Goal: Task Accomplishment & Management: Complete application form

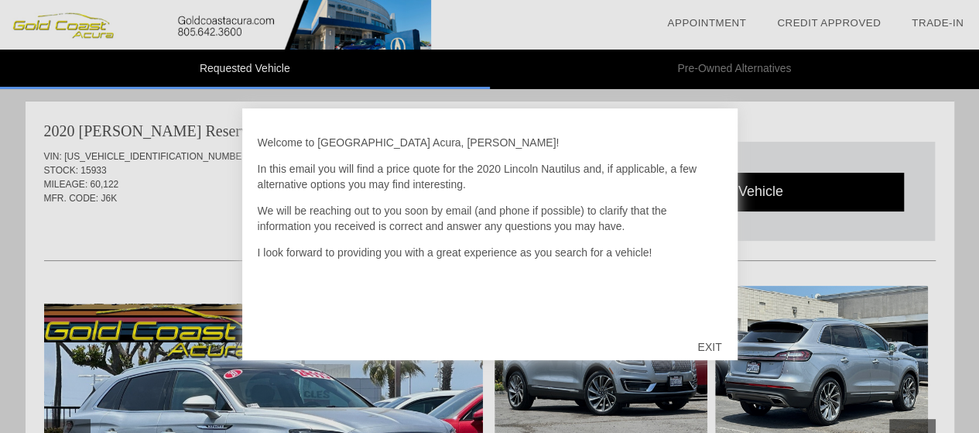
click at [715, 347] on div "EXIT" at bounding box center [709, 346] width 55 height 46
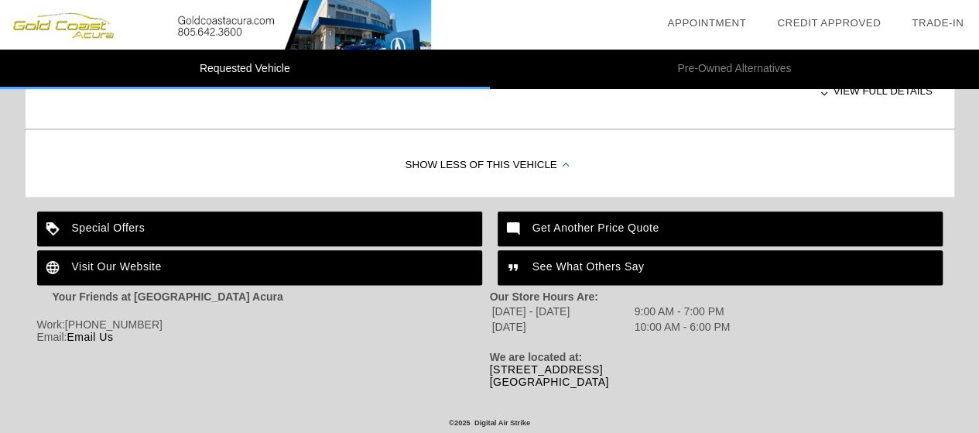
scroll to position [685, 0]
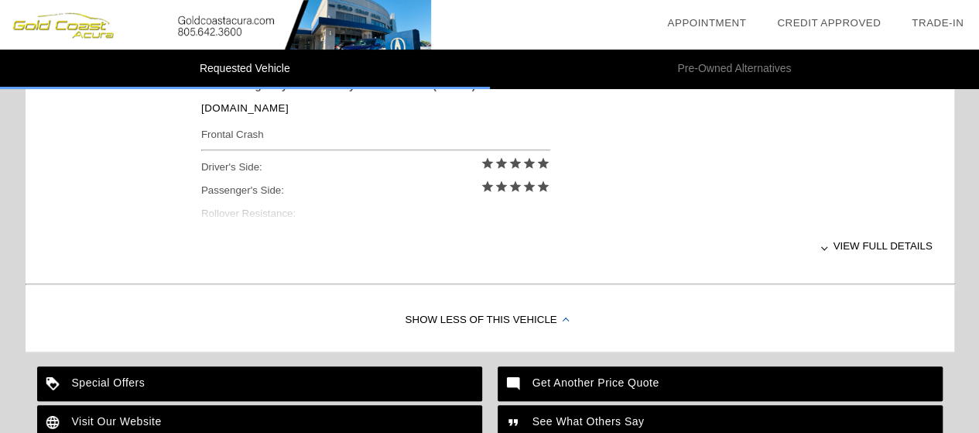
click at [823, 247] on div at bounding box center [824, 247] width 6 height 6
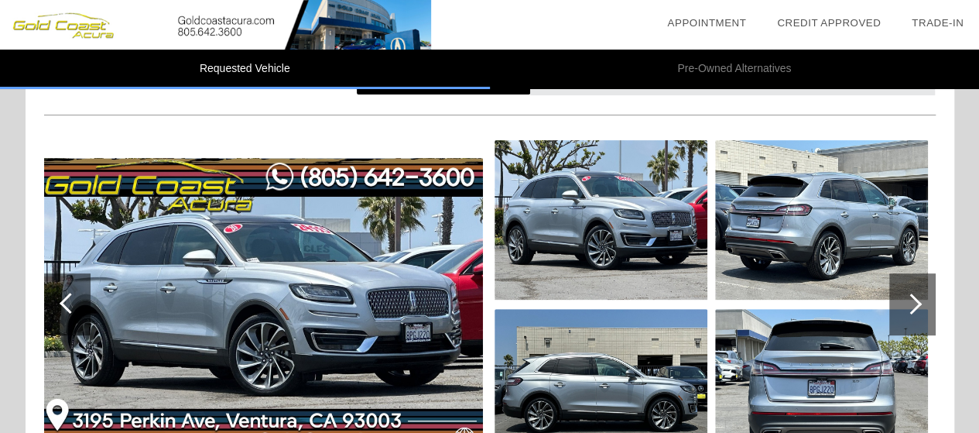
scroll to position [143, 0]
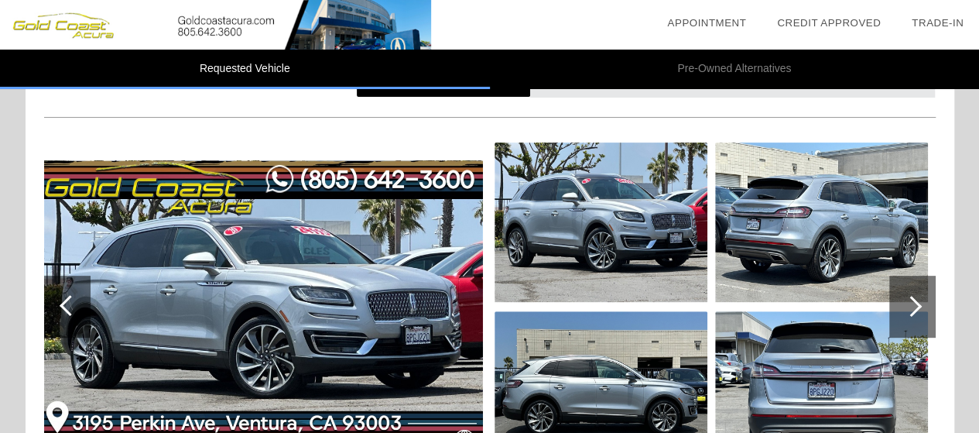
click at [920, 310] on div at bounding box center [912, 306] width 46 height 62
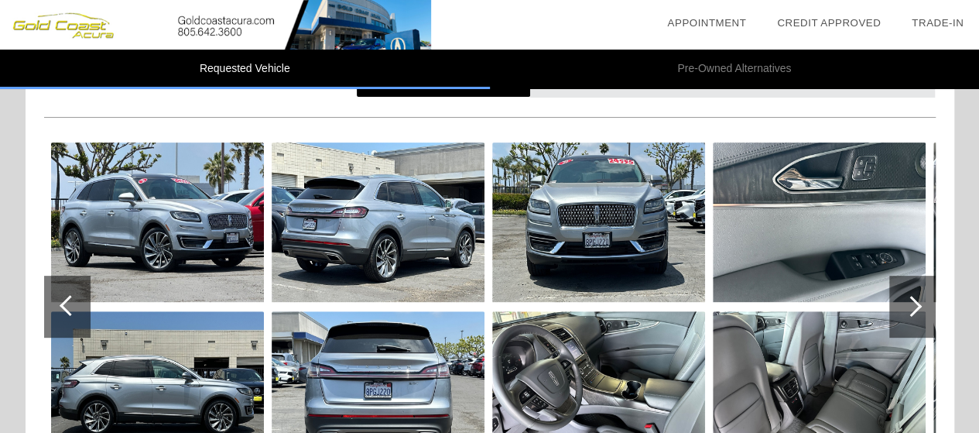
click at [920, 304] on div at bounding box center [911, 306] width 21 height 21
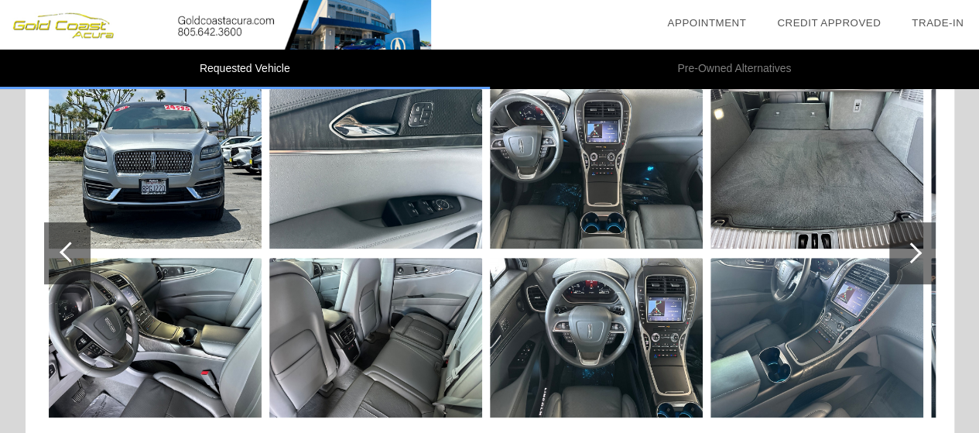
scroll to position [221, 0]
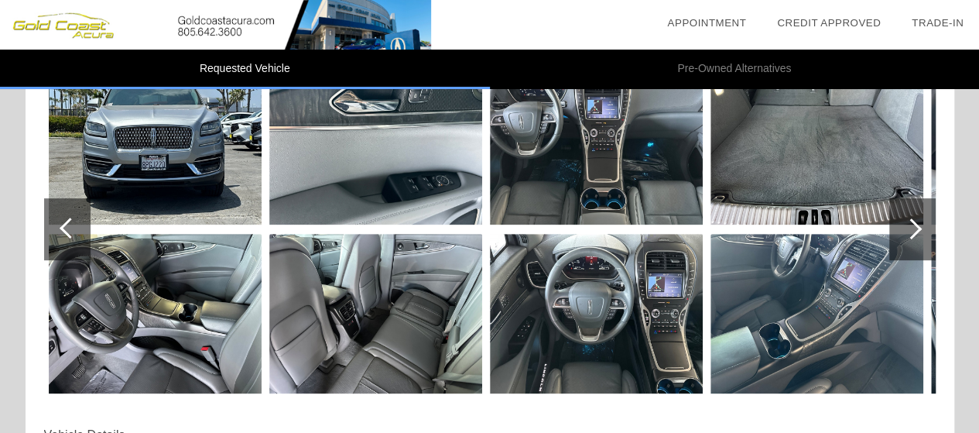
click at [910, 234] on div at bounding box center [911, 228] width 21 height 21
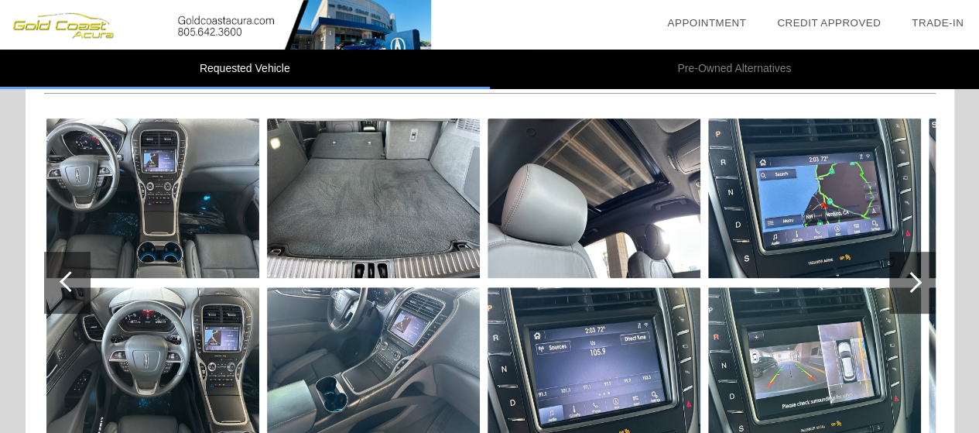
scroll to position [143, 0]
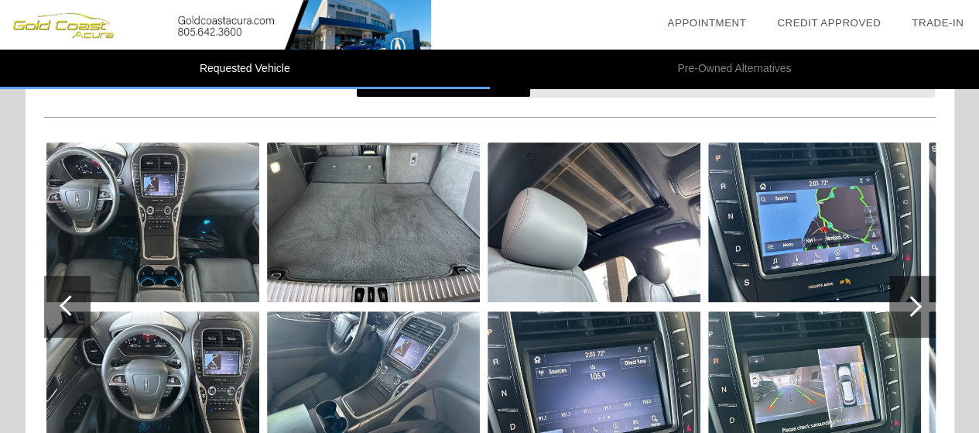
click at [919, 306] on div at bounding box center [911, 306] width 21 height 21
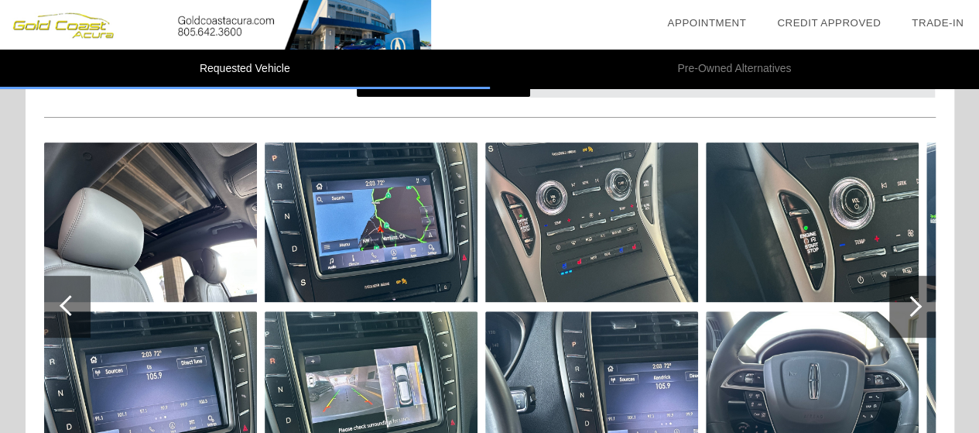
click at [913, 308] on div at bounding box center [911, 306] width 21 height 21
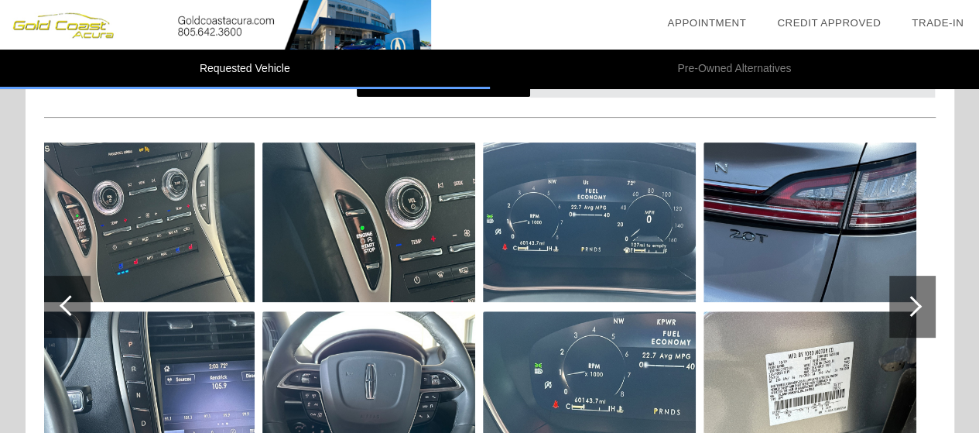
click at [914, 307] on div at bounding box center [911, 306] width 21 height 21
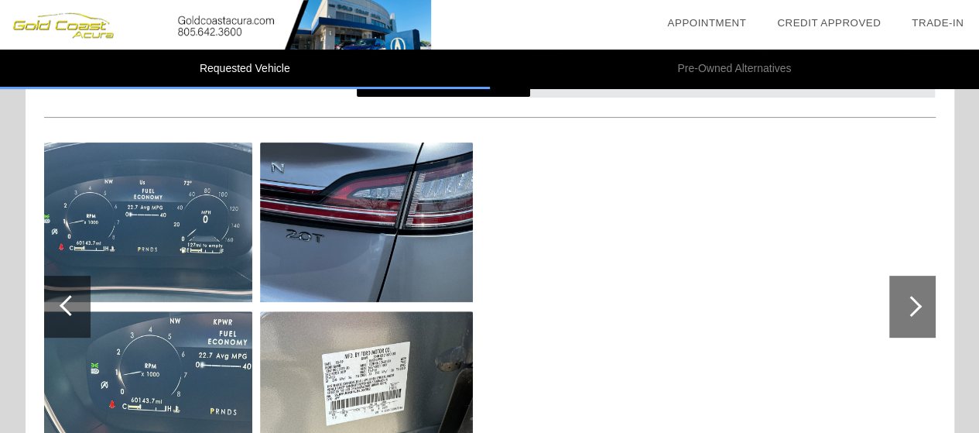
click at [914, 307] on div at bounding box center [911, 306] width 21 height 21
click at [67, 307] on div at bounding box center [70, 305] width 21 height 21
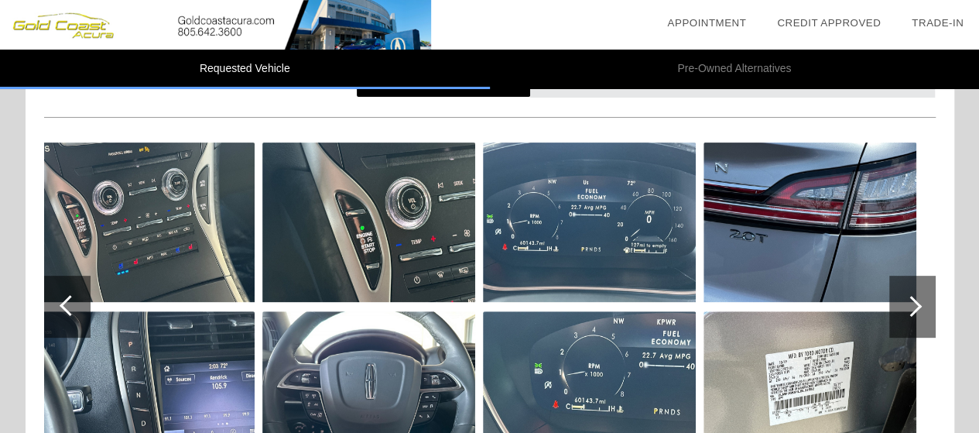
click at [67, 307] on div at bounding box center [70, 305] width 21 height 21
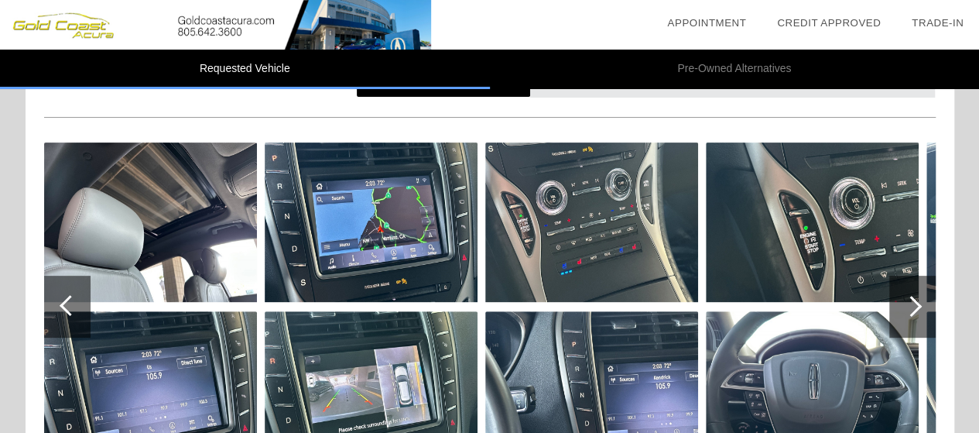
click at [67, 307] on div at bounding box center [70, 305] width 21 height 21
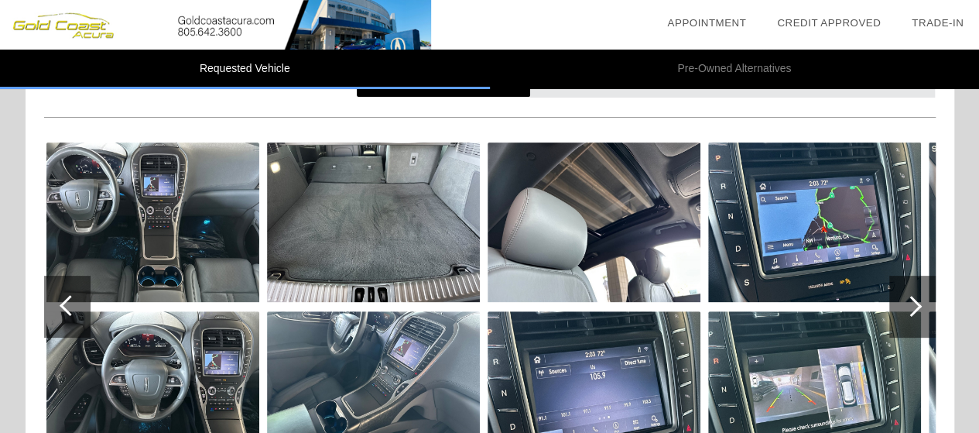
click at [67, 307] on div at bounding box center [70, 305] width 21 height 21
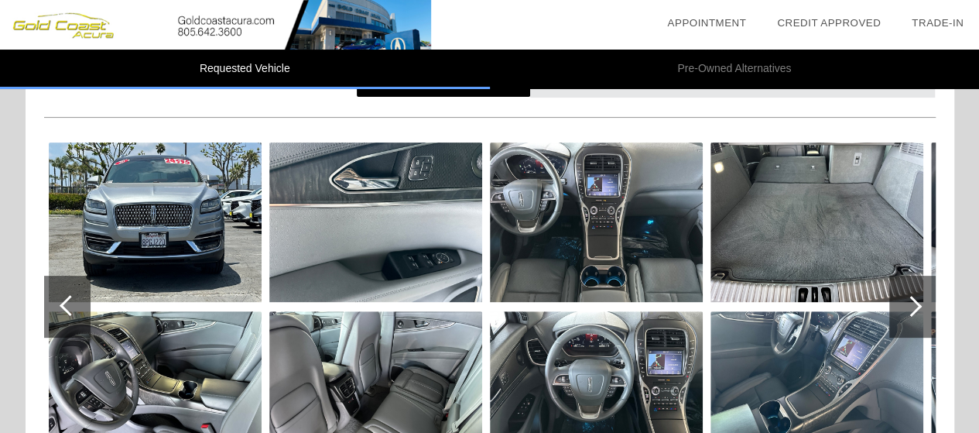
click at [67, 307] on div at bounding box center [70, 305] width 21 height 21
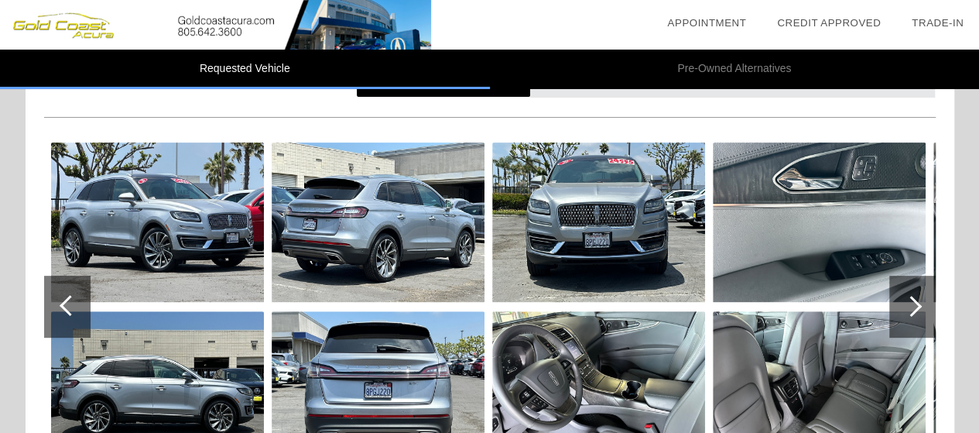
click at [67, 307] on div at bounding box center [70, 305] width 21 height 21
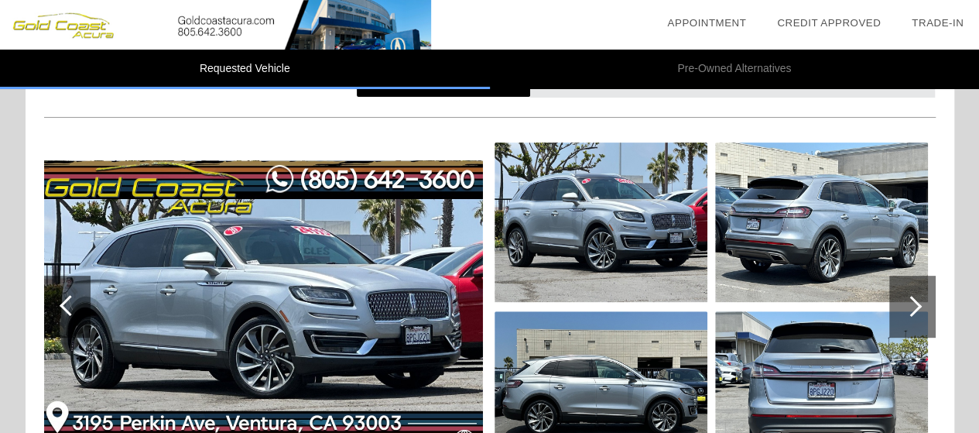
click at [67, 307] on div at bounding box center [70, 305] width 21 height 21
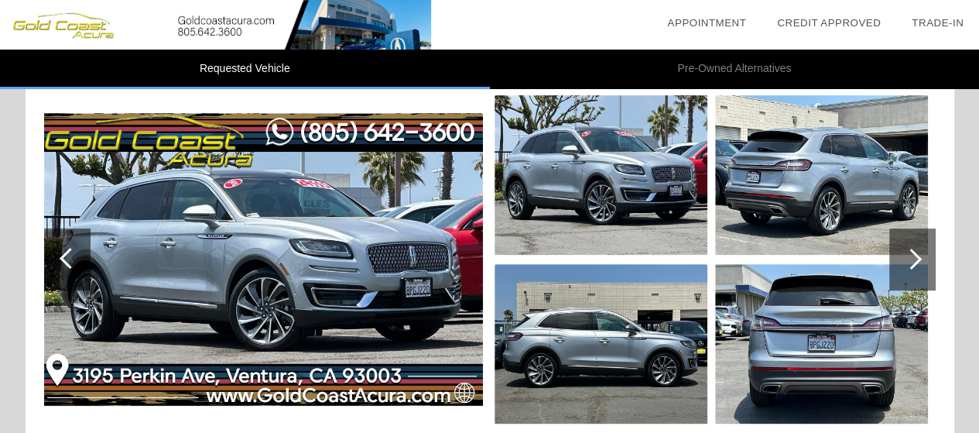
scroll to position [221, 0]
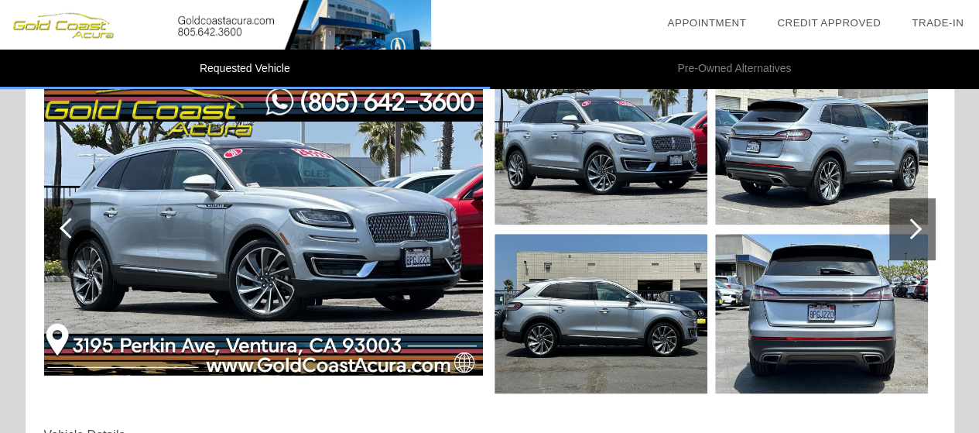
click at [917, 228] on div at bounding box center [911, 228] width 21 height 21
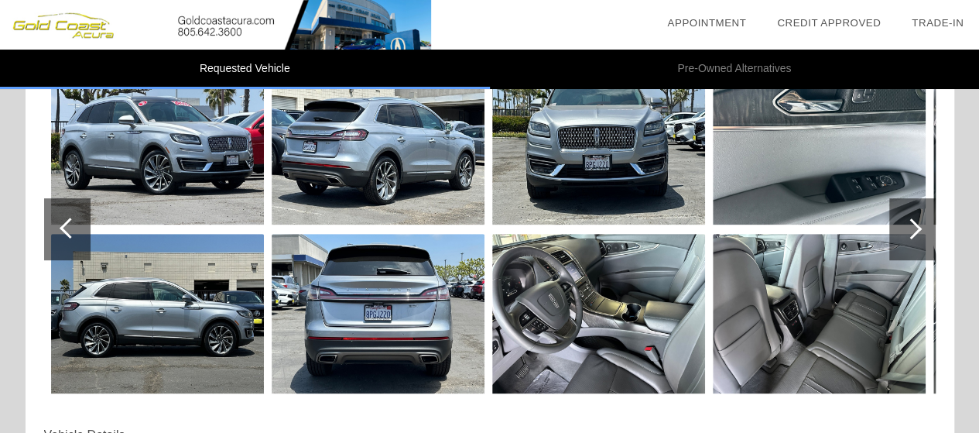
click at [917, 228] on div at bounding box center [911, 228] width 21 height 21
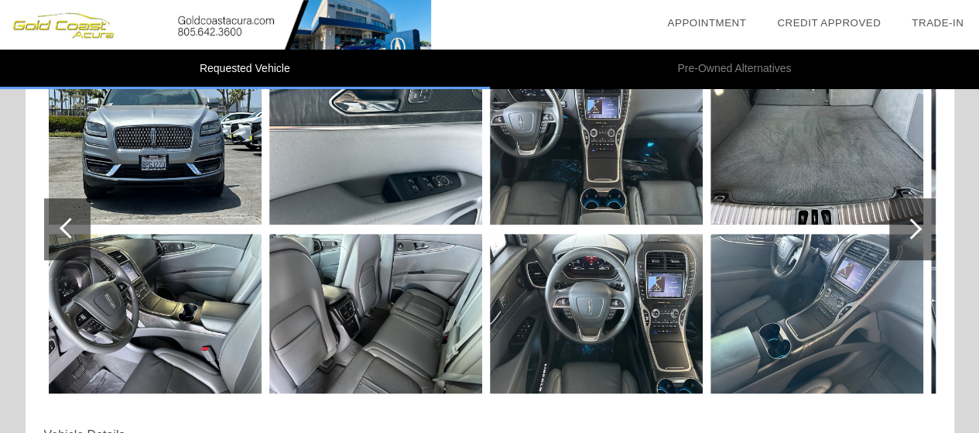
scroll to position [143, 0]
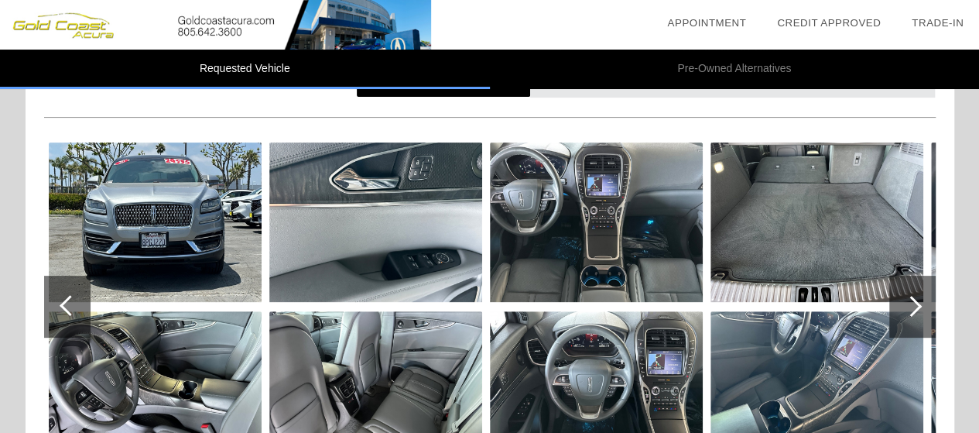
click at [919, 300] on div at bounding box center [912, 306] width 46 height 62
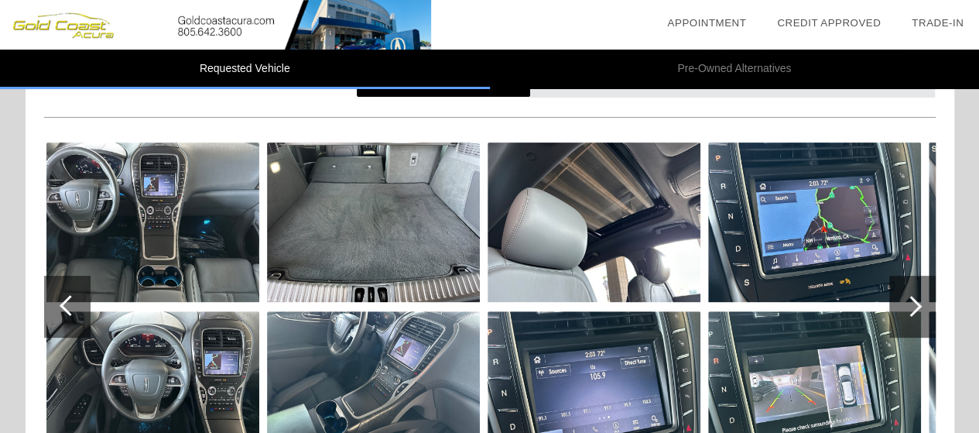
click at [916, 309] on div at bounding box center [912, 306] width 46 height 62
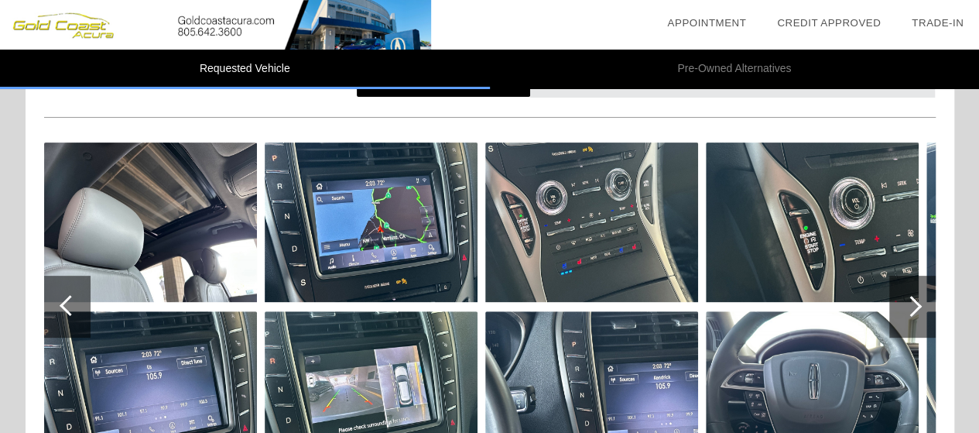
click at [916, 309] on div at bounding box center [912, 306] width 46 height 62
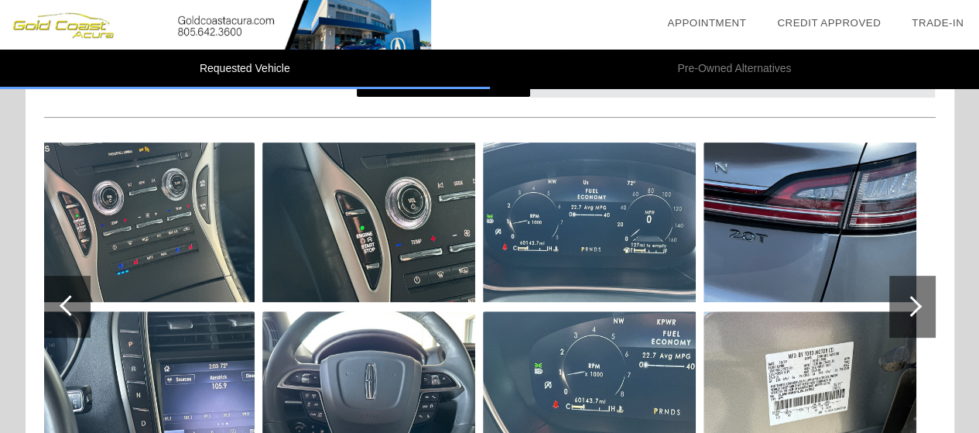
click at [914, 306] on div at bounding box center [911, 306] width 21 height 21
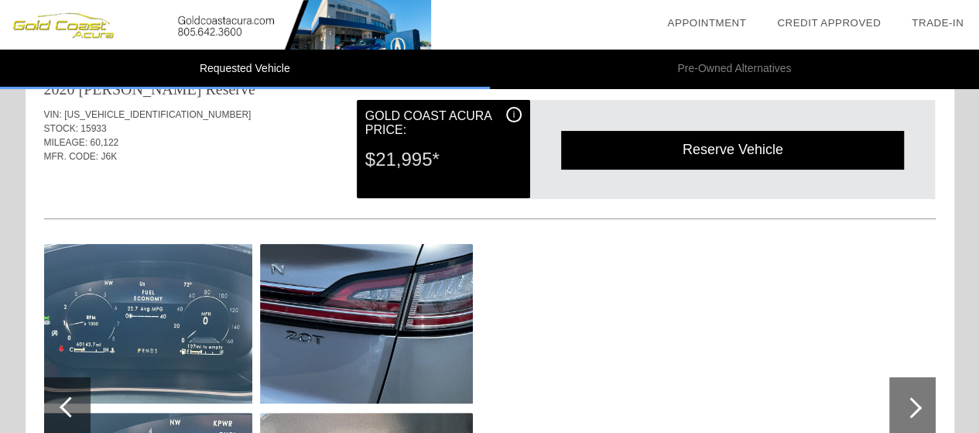
scroll to position [77, 0]
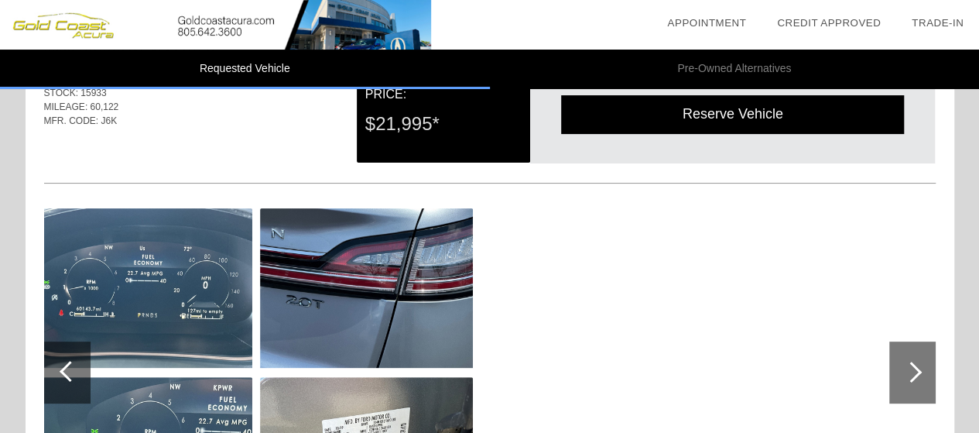
click at [71, 378] on div at bounding box center [70, 371] width 21 height 21
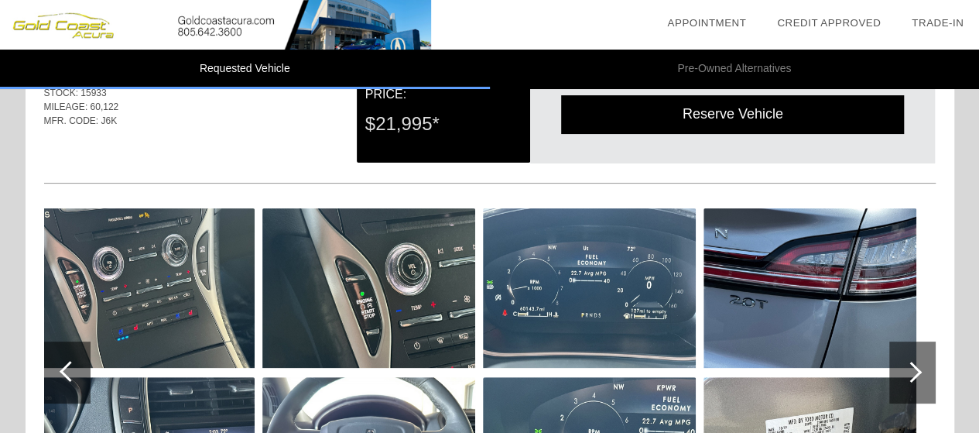
click at [70, 378] on div at bounding box center [70, 371] width 21 height 21
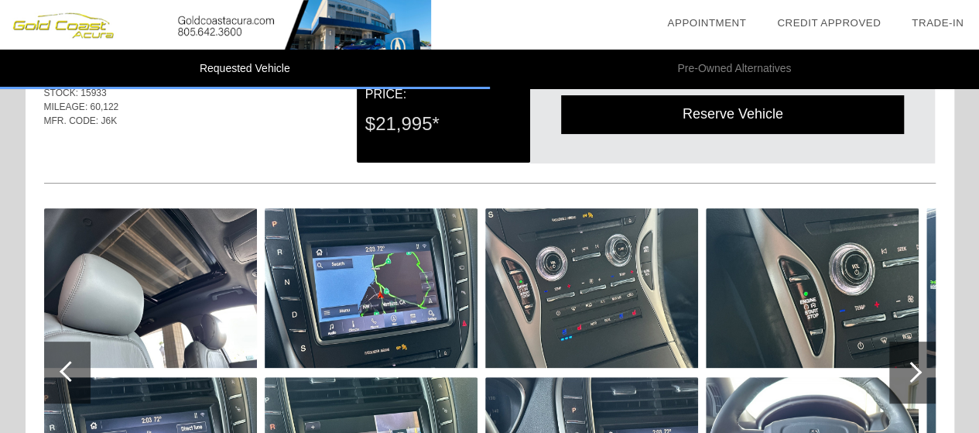
click at [70, 378] on div at bounding box center [70, 371] width 21 height 21
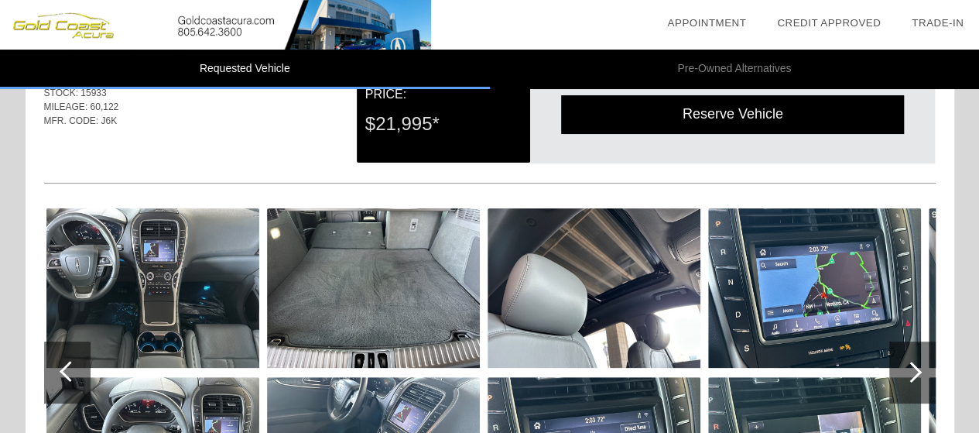
click at [70, 378] on div at bounding box center [70, 371] width 21 height 21
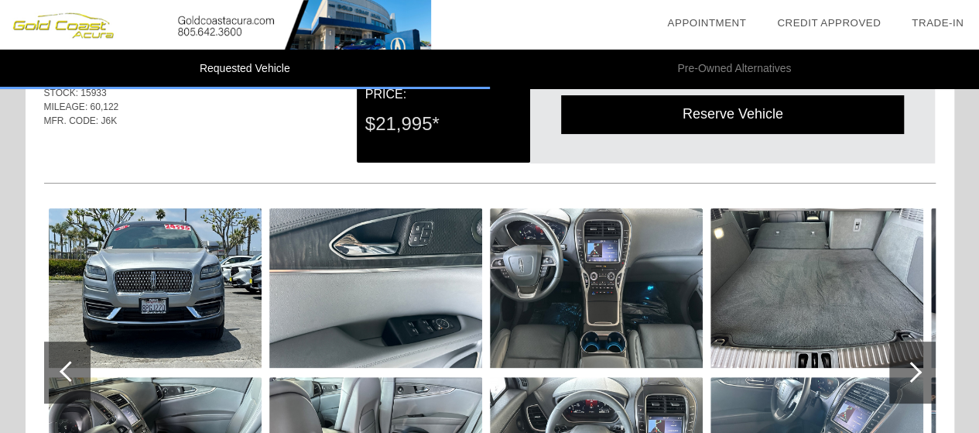
click at [70, 378] on div at bounding box center [70, 371] width 21 height 21
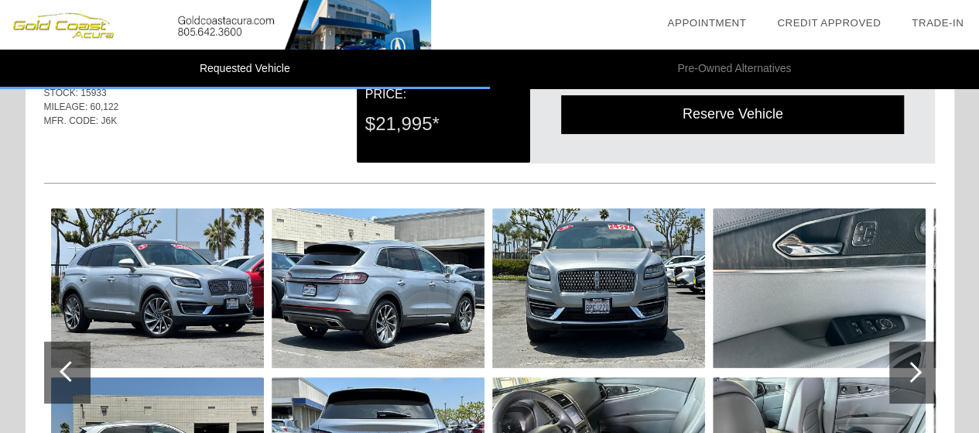
click at [70, 378] on div at bounding box center [70, 371] width 21 height 21
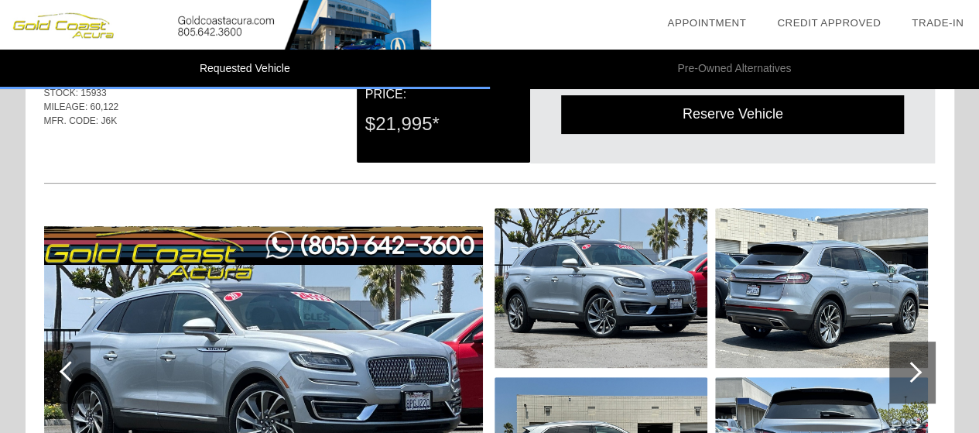
click at [70, 378] on div at bounding box center [70, 371] width 21 height 21
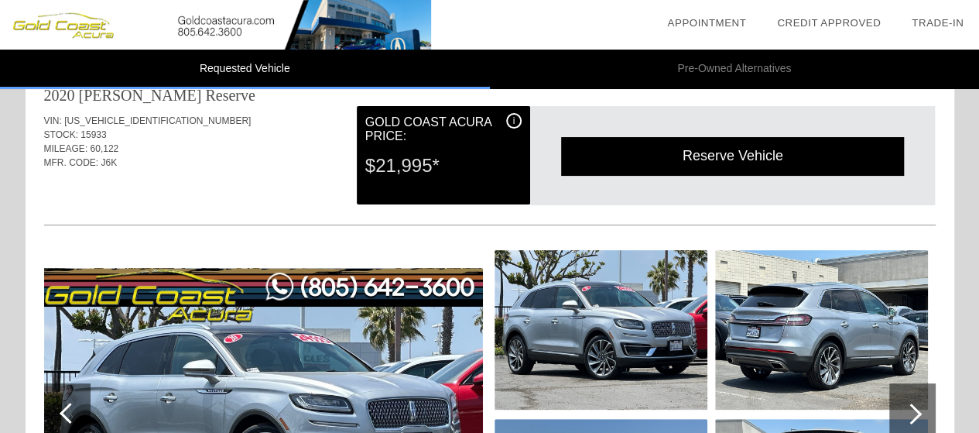
scroll to position [0, 0]
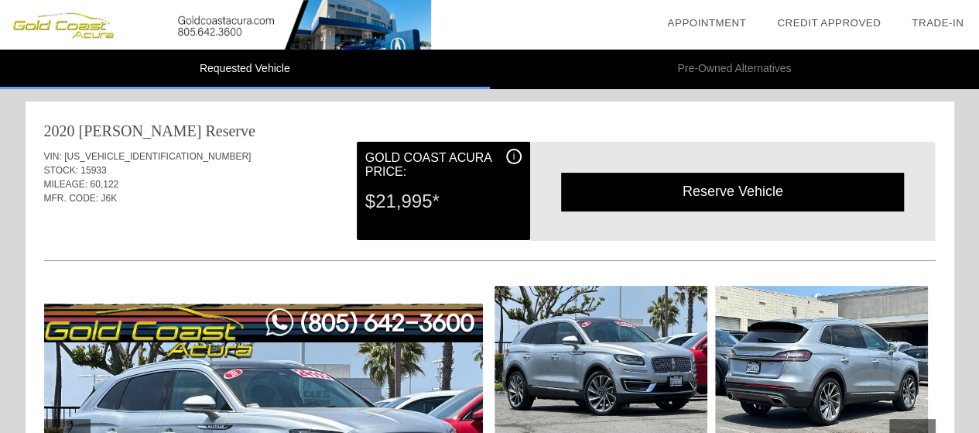
click at [727, 191] on div "Reserve Vehicle" at bounding box center [732, 192] width 343 height 38
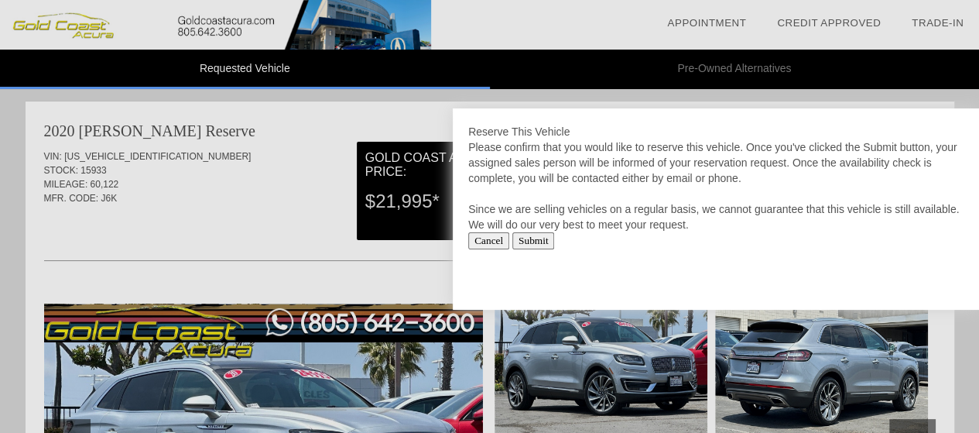
click at [235, 202] on div at bounding box center [489, 216] width 979 height 433
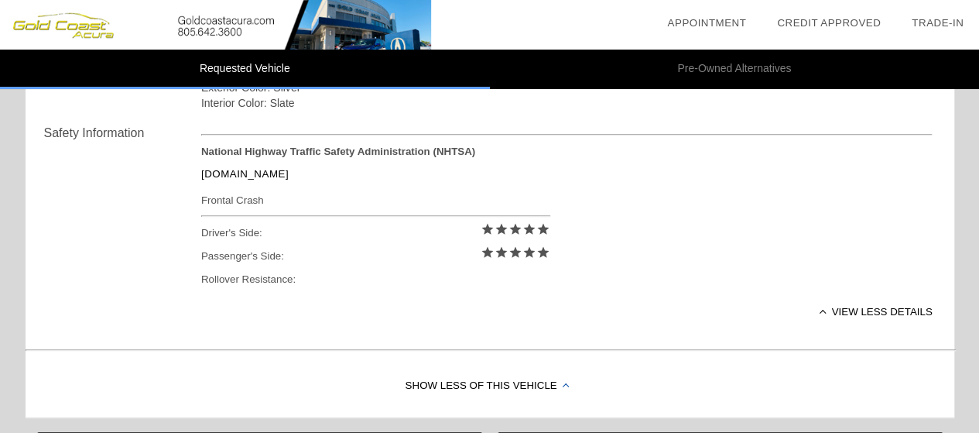
scroll to position [839, 0]
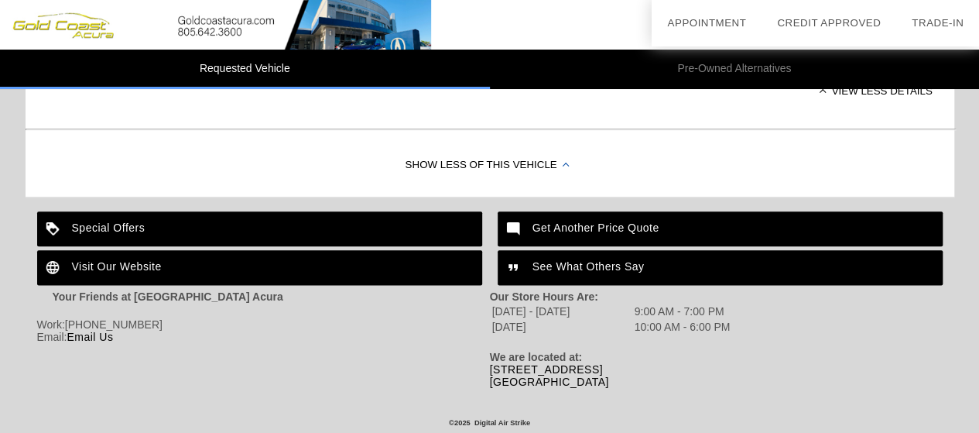
click at [539, 380] on link "[STREET_ADDRESS]" at bounding box center [549, 375] width 119 height 25
